Goal: Find specific page/section: Find specific page/section

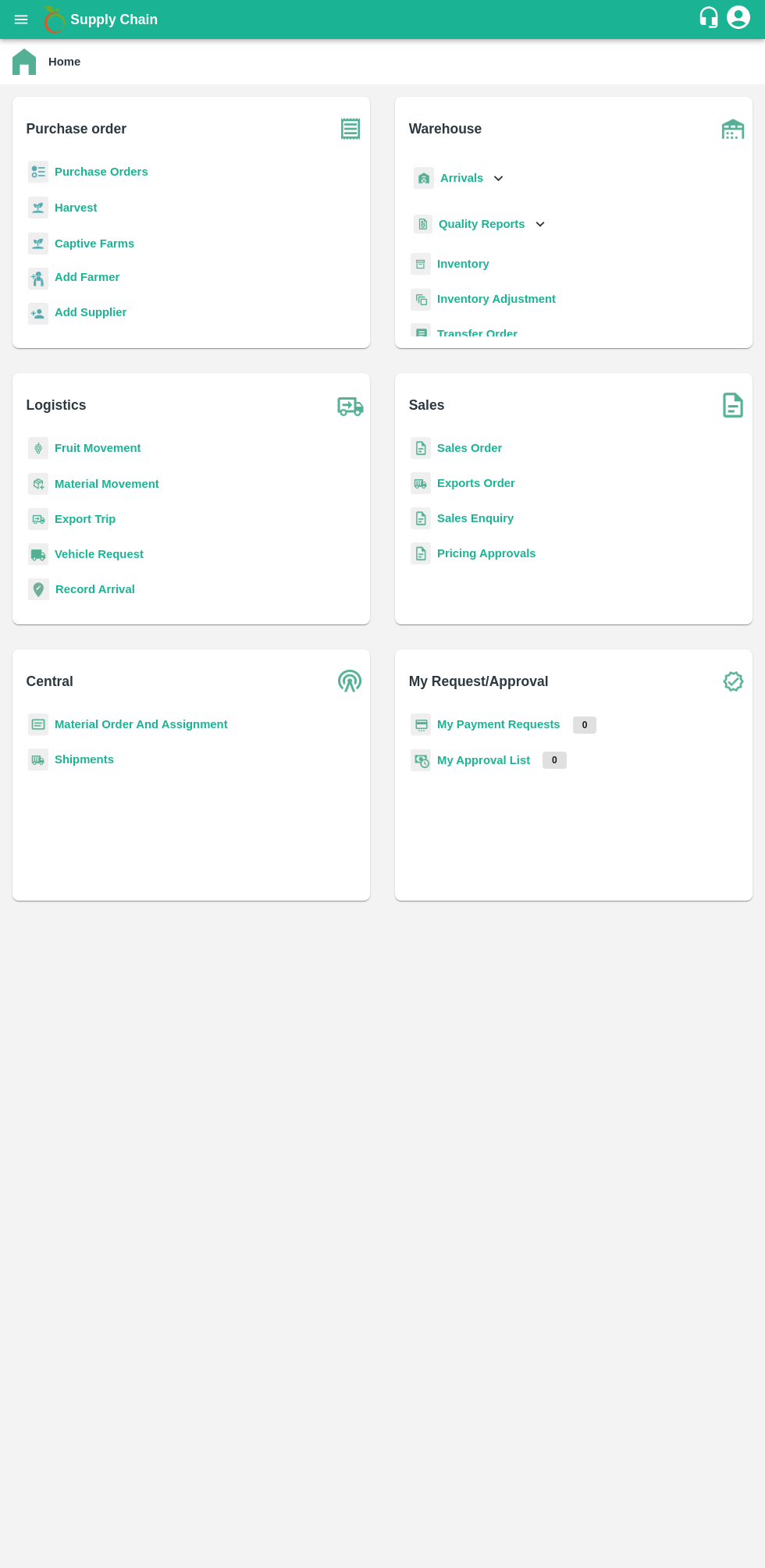
click at [21, 19] on icon "open drawer" at bounding box center [21, 19] width 13 height 9
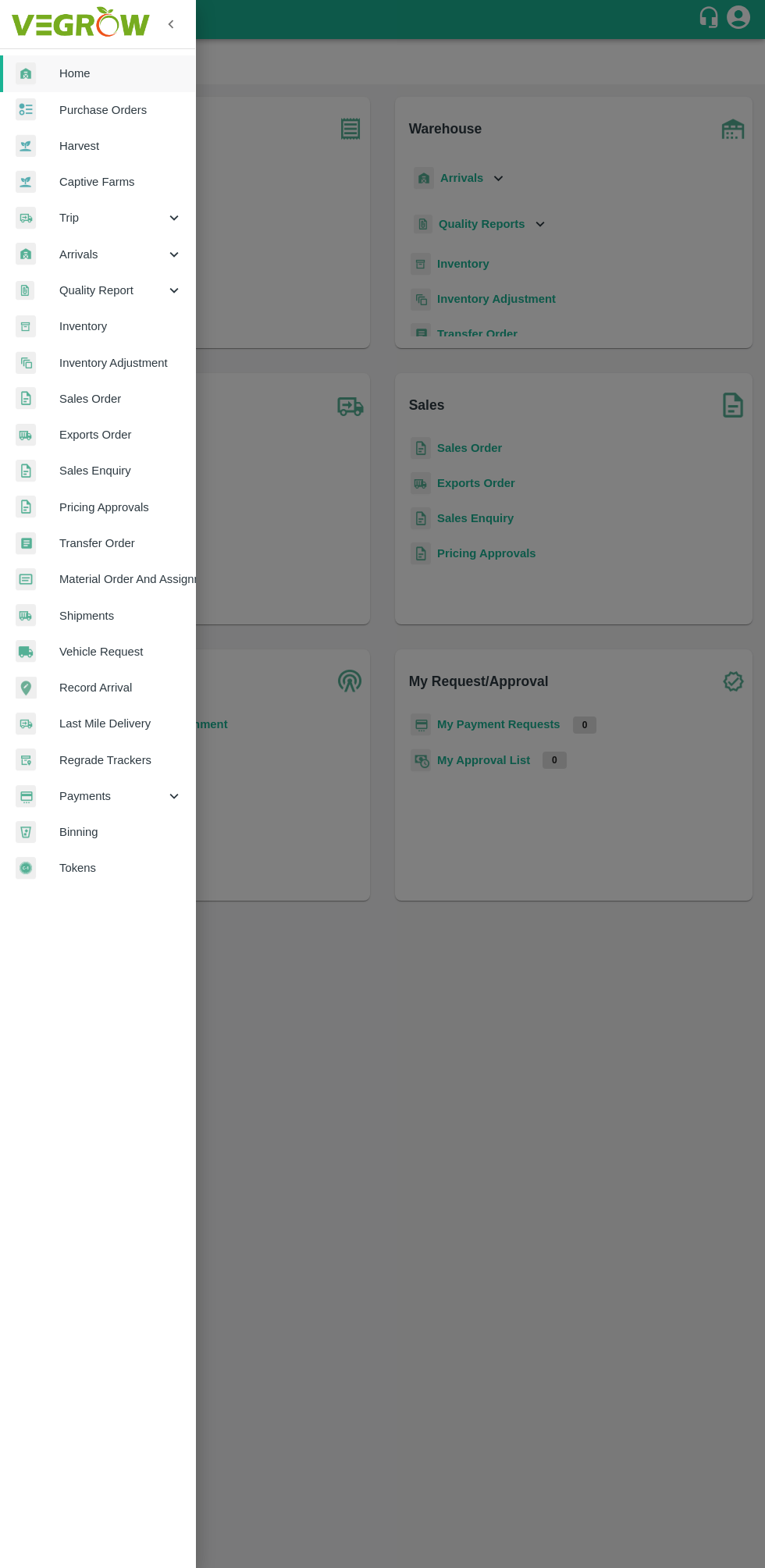
click at [73, 404] on span "Sales Order" at bounding box center [121, 398] width 123 height 17
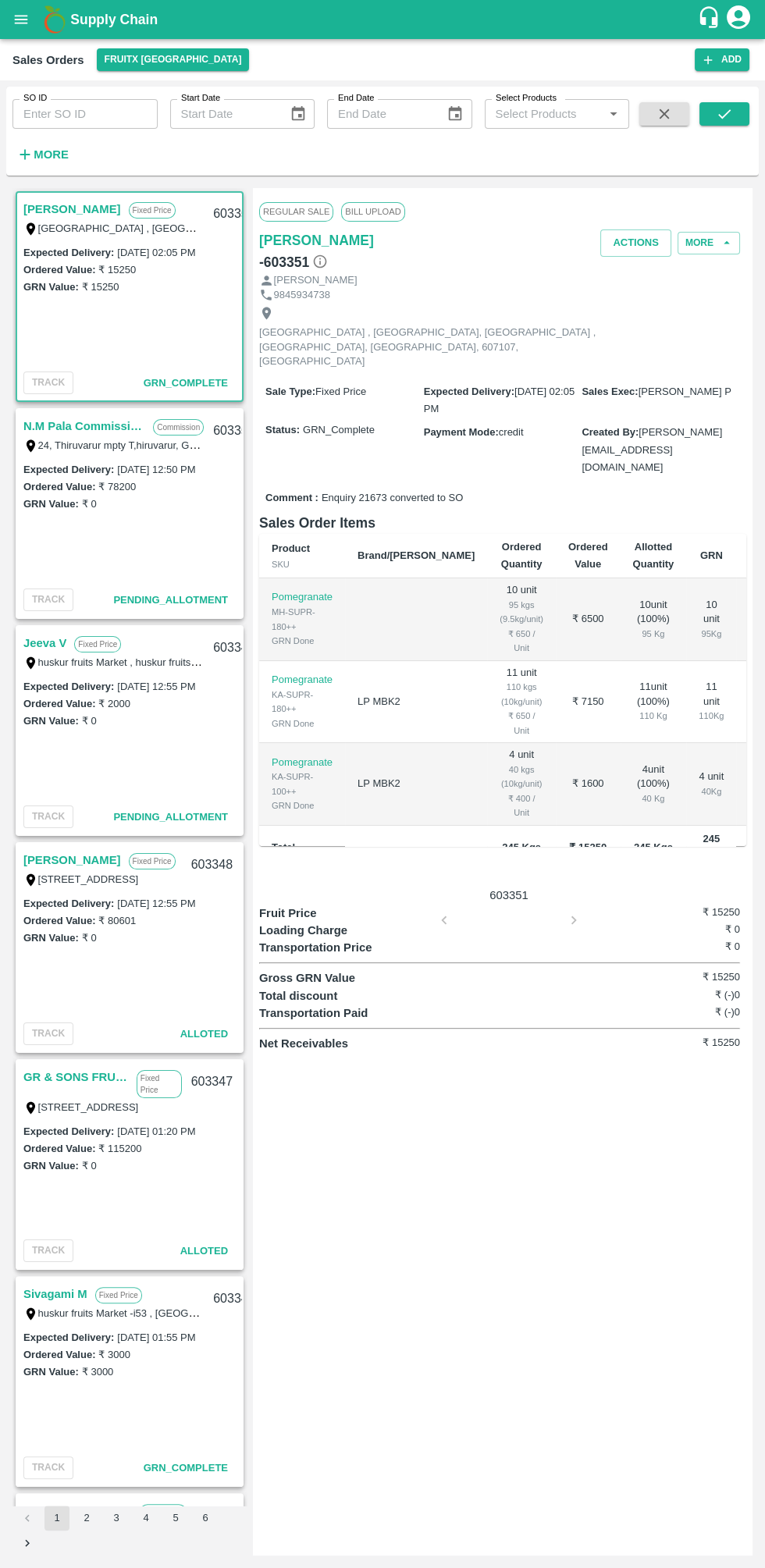
click at [43, 644] on link "Jeeva V" at bounding box center [44, 642] width 43 height 20
